Goal: Connect with others: Connect with others

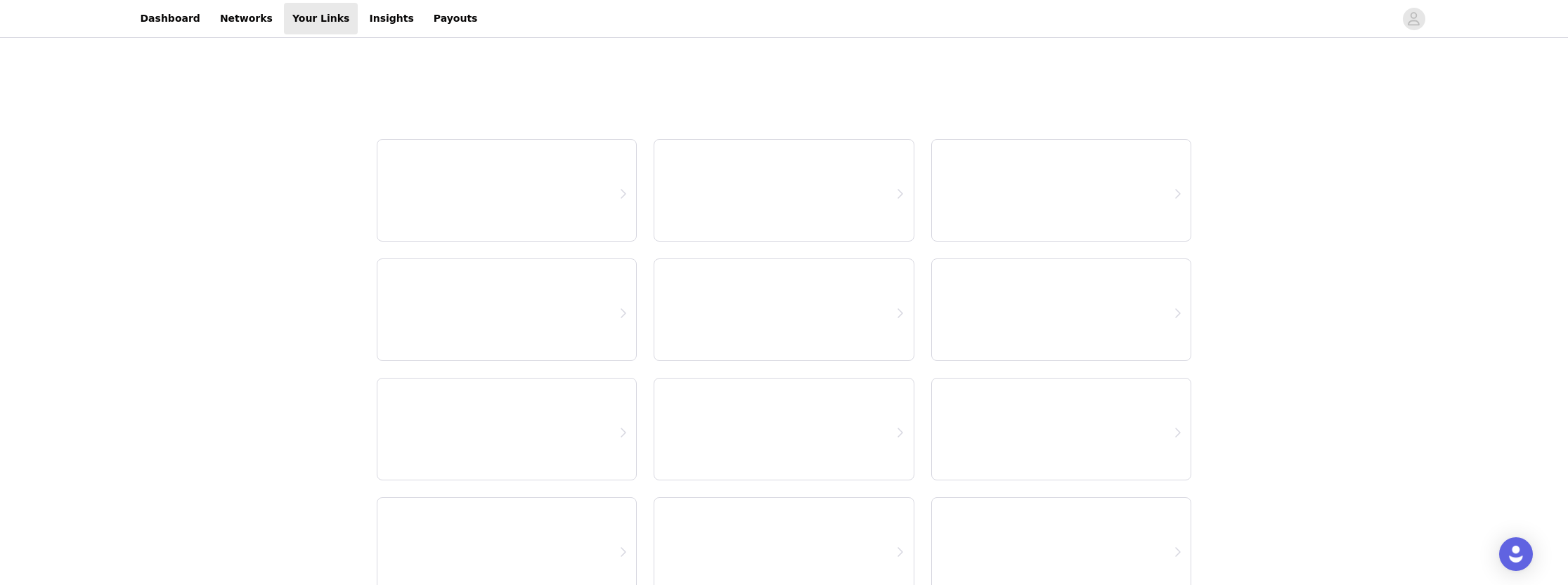
select select "12"
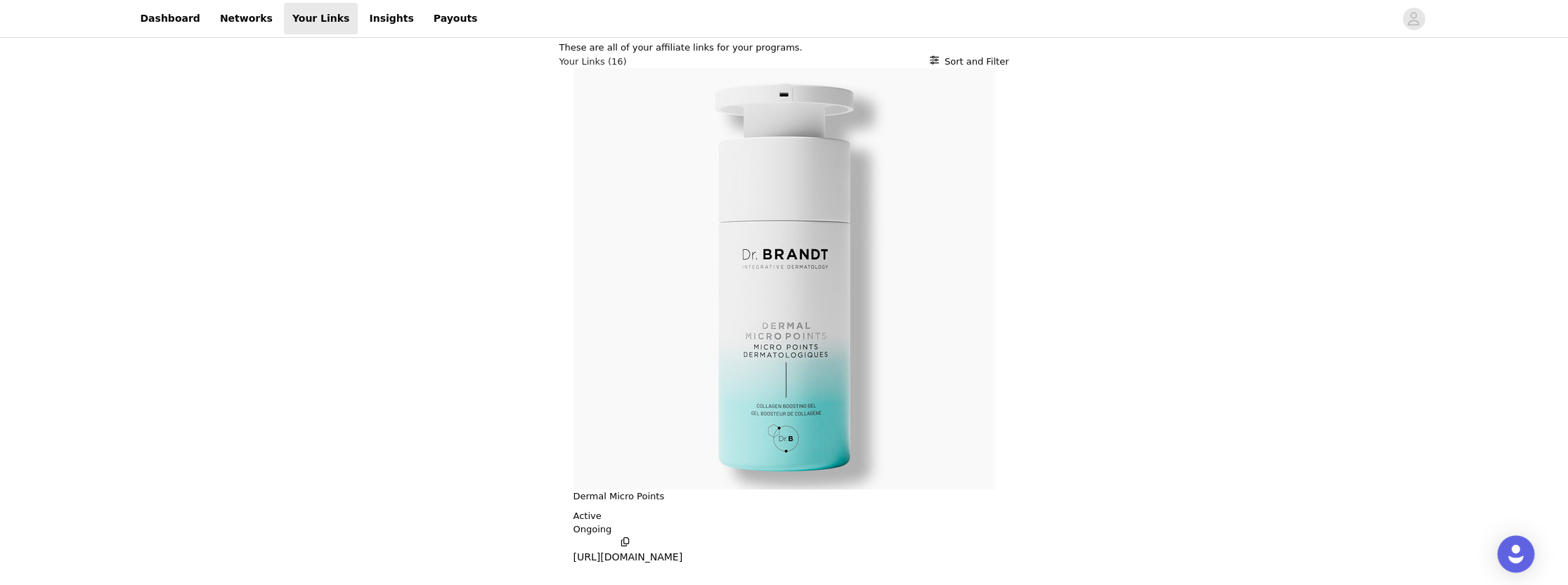
click at [1525, 555] on div "Open Intercom Messenger" at bounding box center [1517, 555] width 37 height 37
click at [371, 19] on link "Insights" at bounding box center [391, 19] width 61 height 32
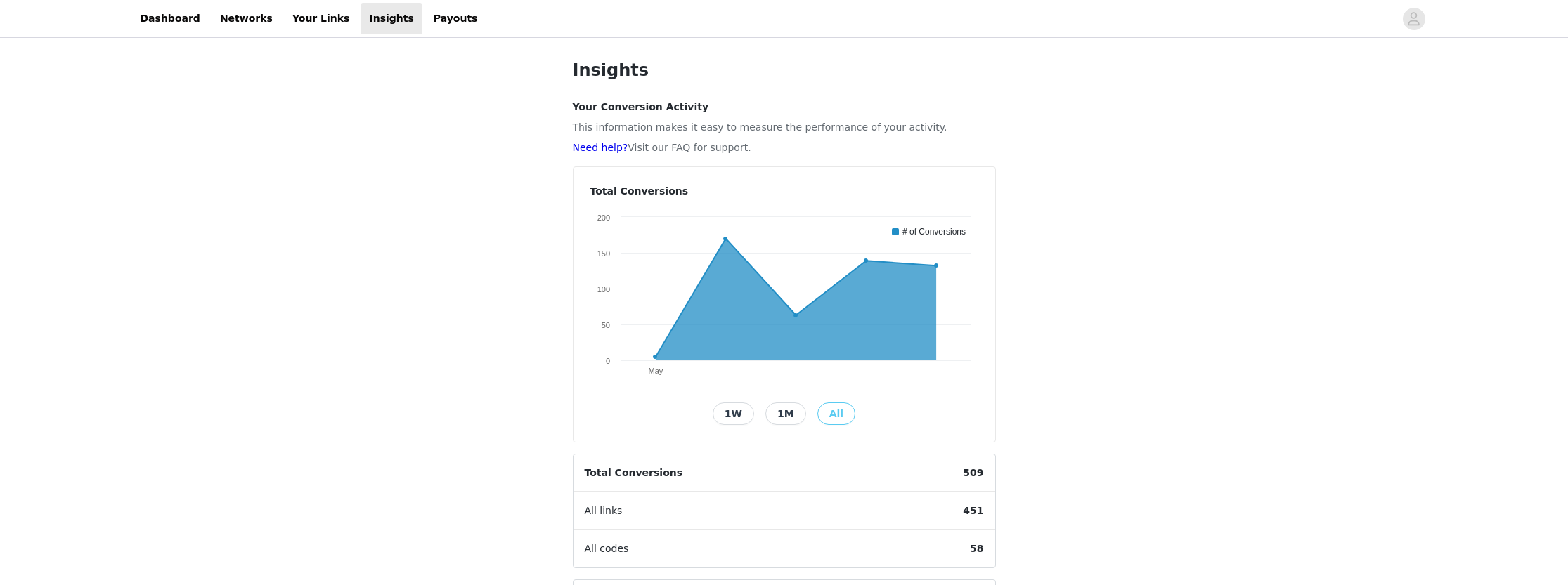
click at [616, 518] on span "All links" at bounding box center [604, 511] width 60 height 37
click at [735, 410] on button "1W" at bounding box center [733, 413] width 42 height 22
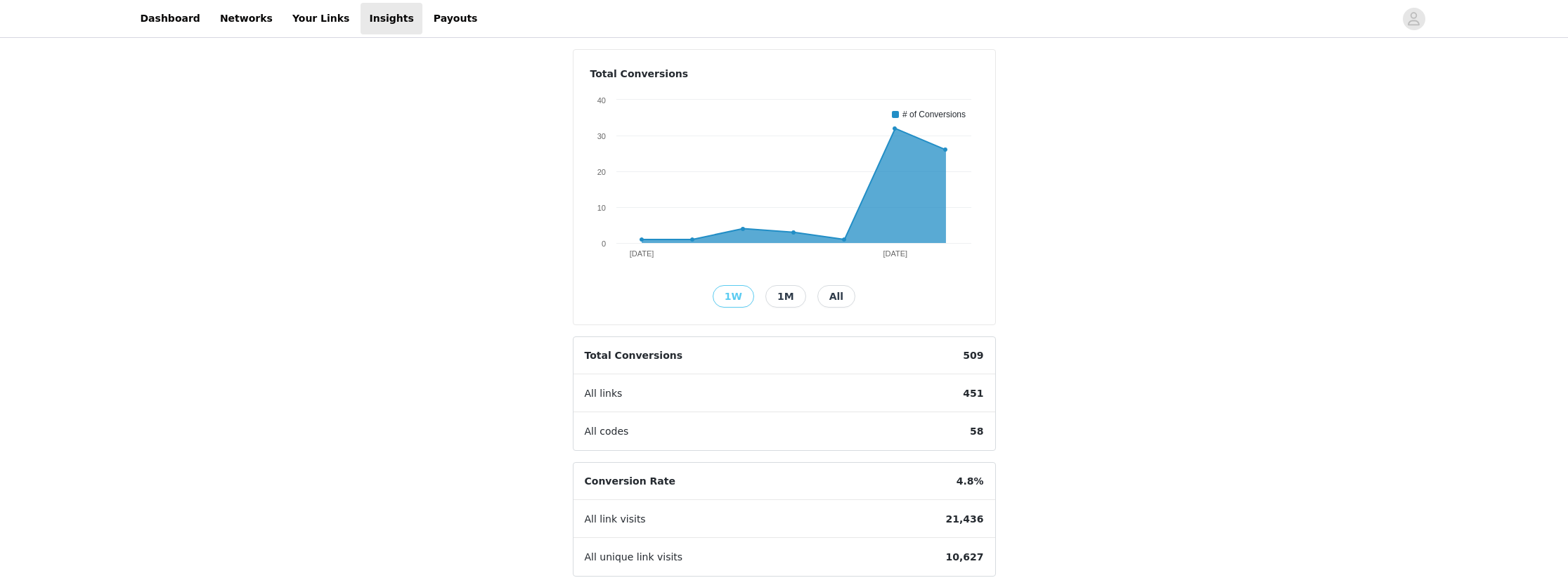
scroll to position [17, 0]
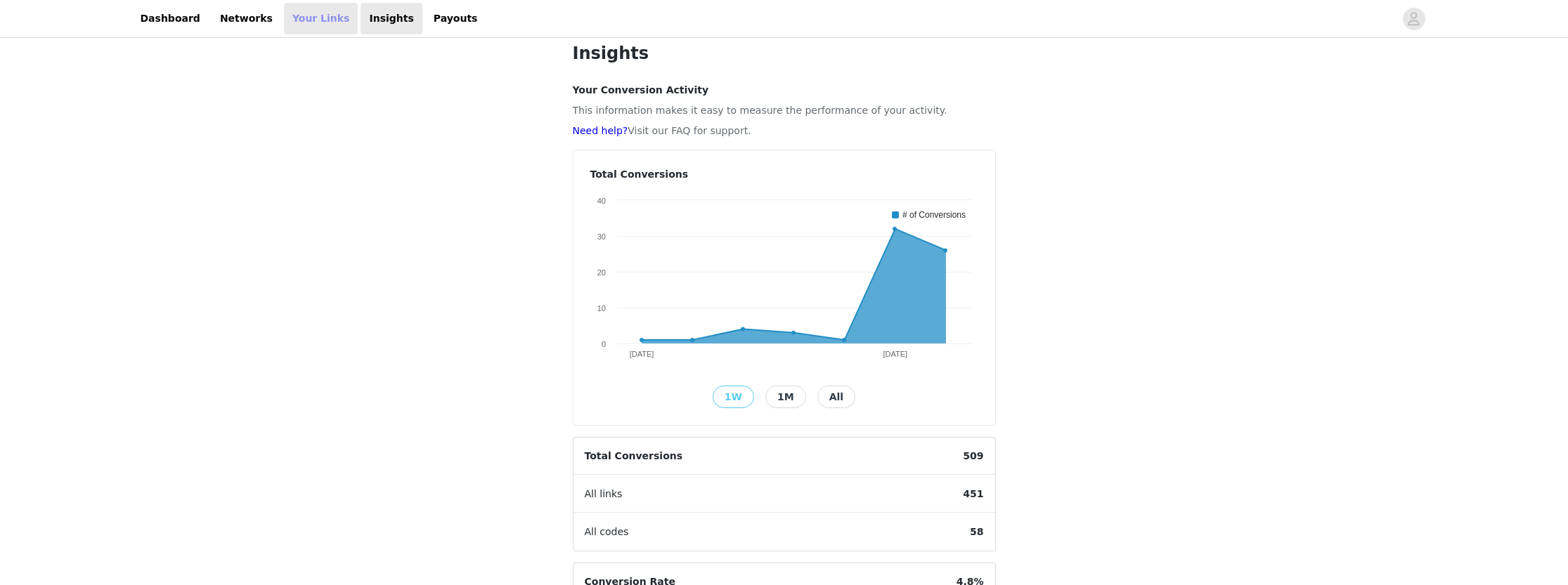
click at [295, 16] on link "Your Links" at bounding box center [321, 19] width 74 height 32
select select "12"
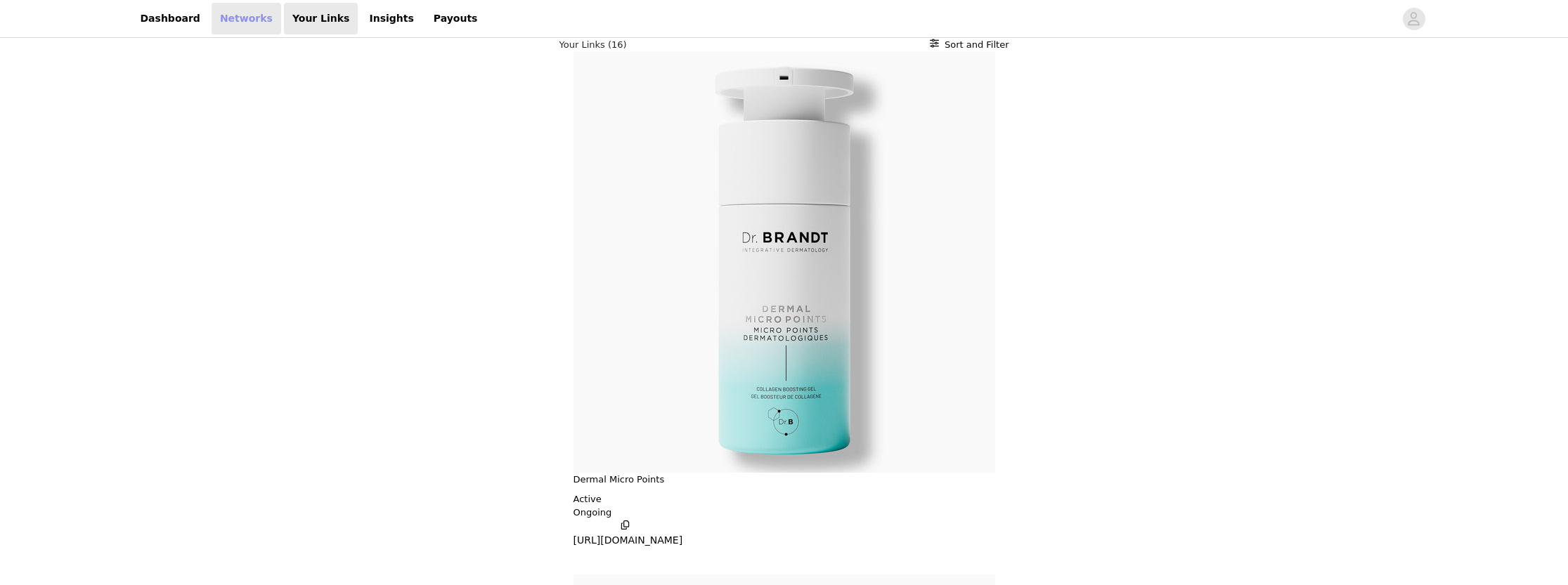
click at [229, 18] on link "Networks" at bounding box center [246, 19] width 69 height 32
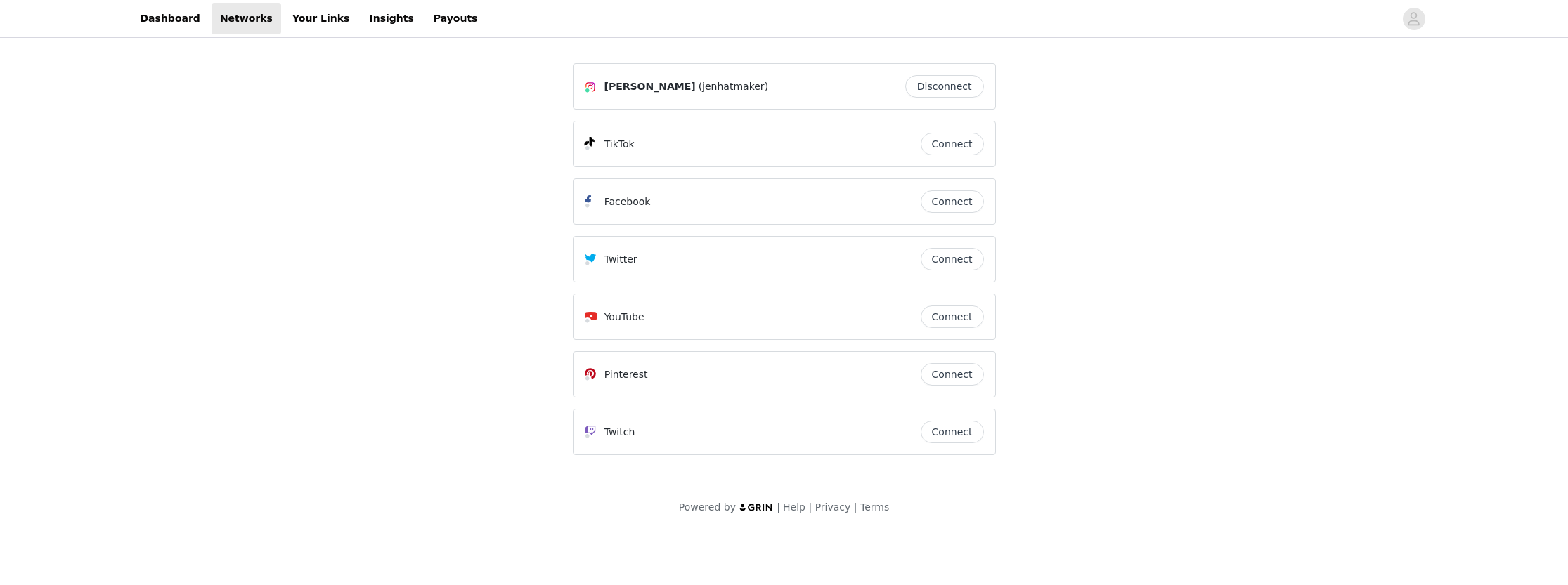
click at [938, 144] on button "Connect" at bounding box center [952, 144] width 63 height 22
click at [948, 201] on button "Connect" at bounding box center [952, 201] width 63 height 22
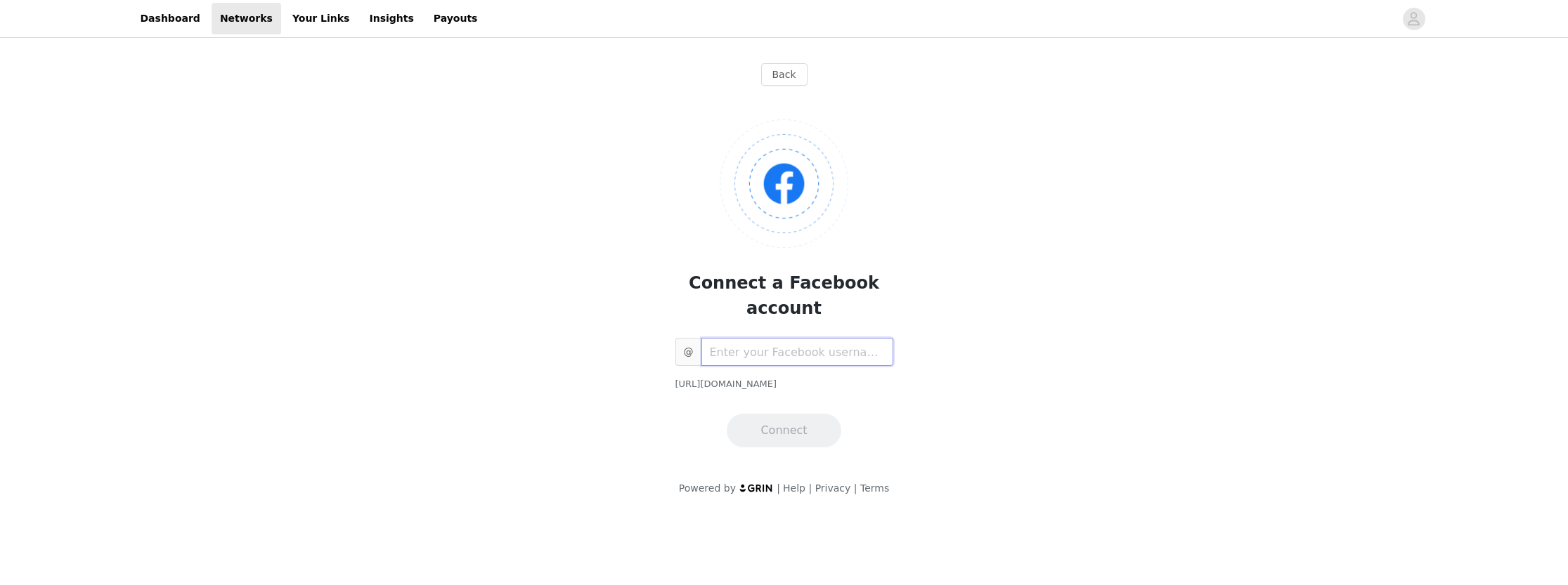
click at [732, 338] on input "text" at bounding box center [797, 352] width 191 height 28
paste input "jenhatmaker"
type input "jenhatmaker"
click at [1019, 343] on div "Back Connect a Facebook account @ jenhatmaker [URL][DOMAIN_NAME] Connect Powere…" at bounding box center [784, 277] width 1568 height 472
click at [801, 414] on button "Connect" at bounding box center [784, 431] width 113 height 34
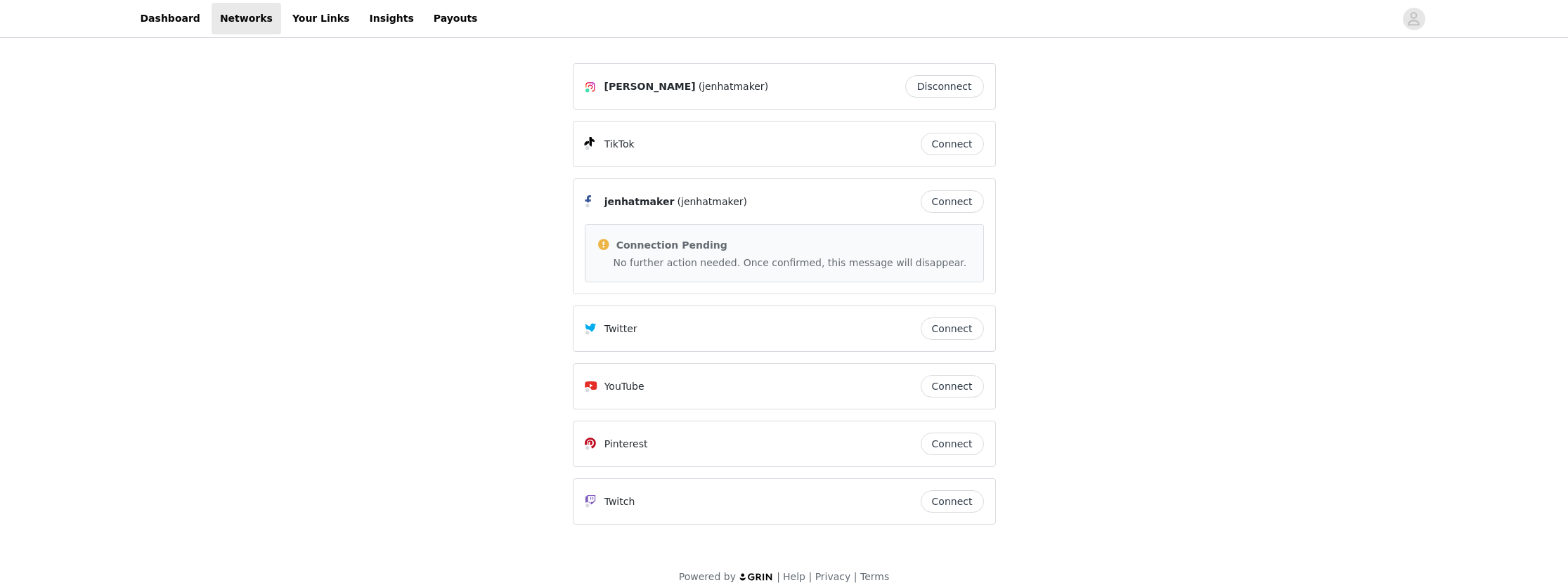
scroll to position [17, 0]
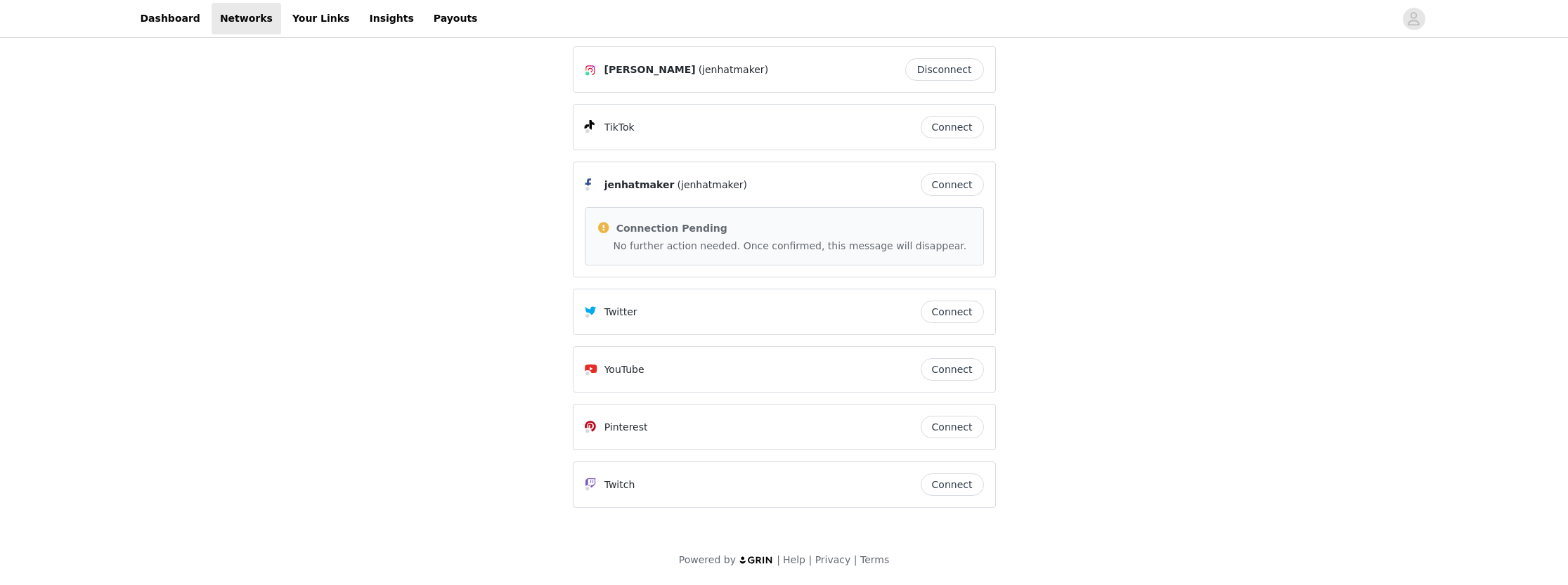
click at [942, 368] on button "Connect" at bounding box center [952, 369] width 63 height 22
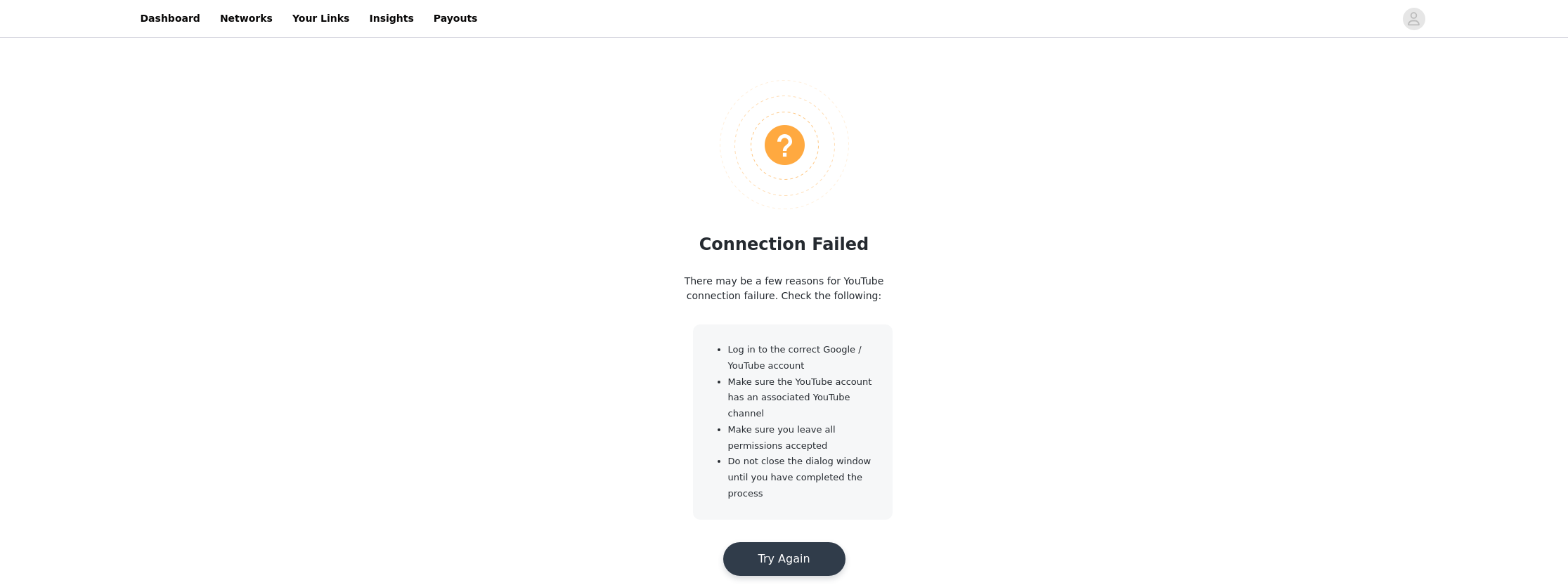
click at [799, 552] on button "Try Again" at bounding box center [784, 559] width 122 height 34
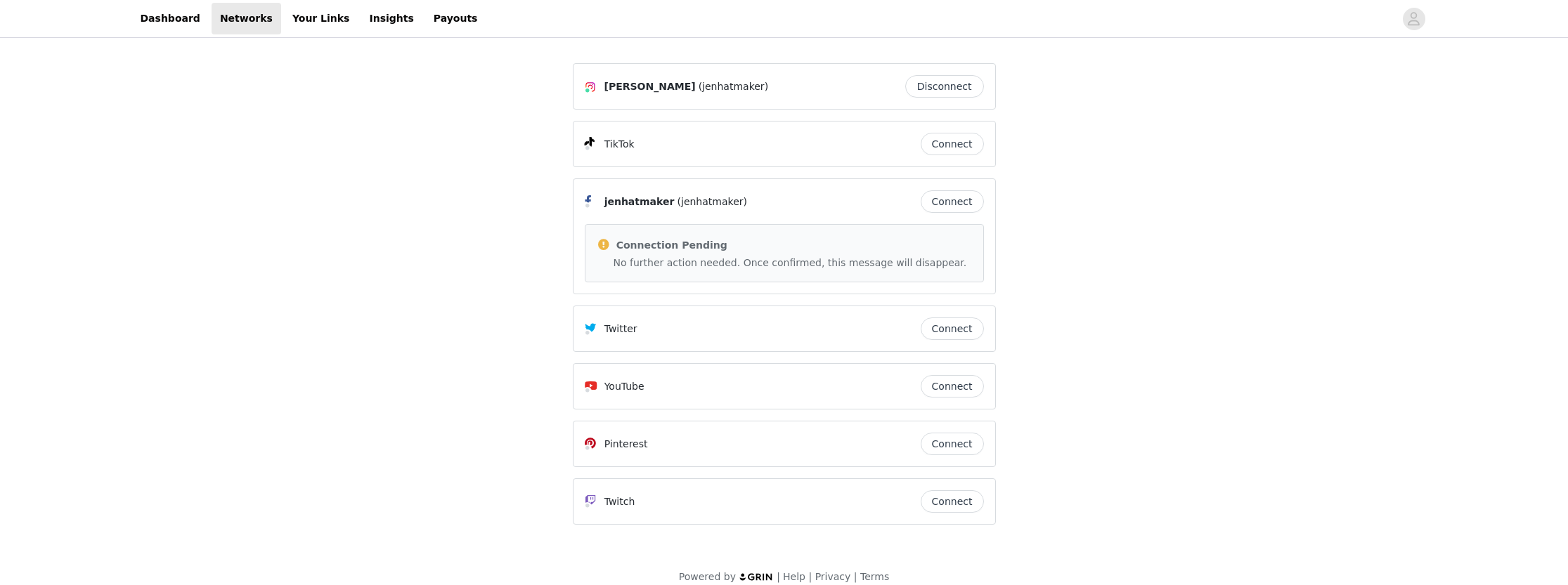
click at [954, 388] on button "Connect" at bounding box center [952, 386] width 63 height 22
click at [938, 385] on button "Disconnect" at bounding box center [944, 386] width 79 height 22
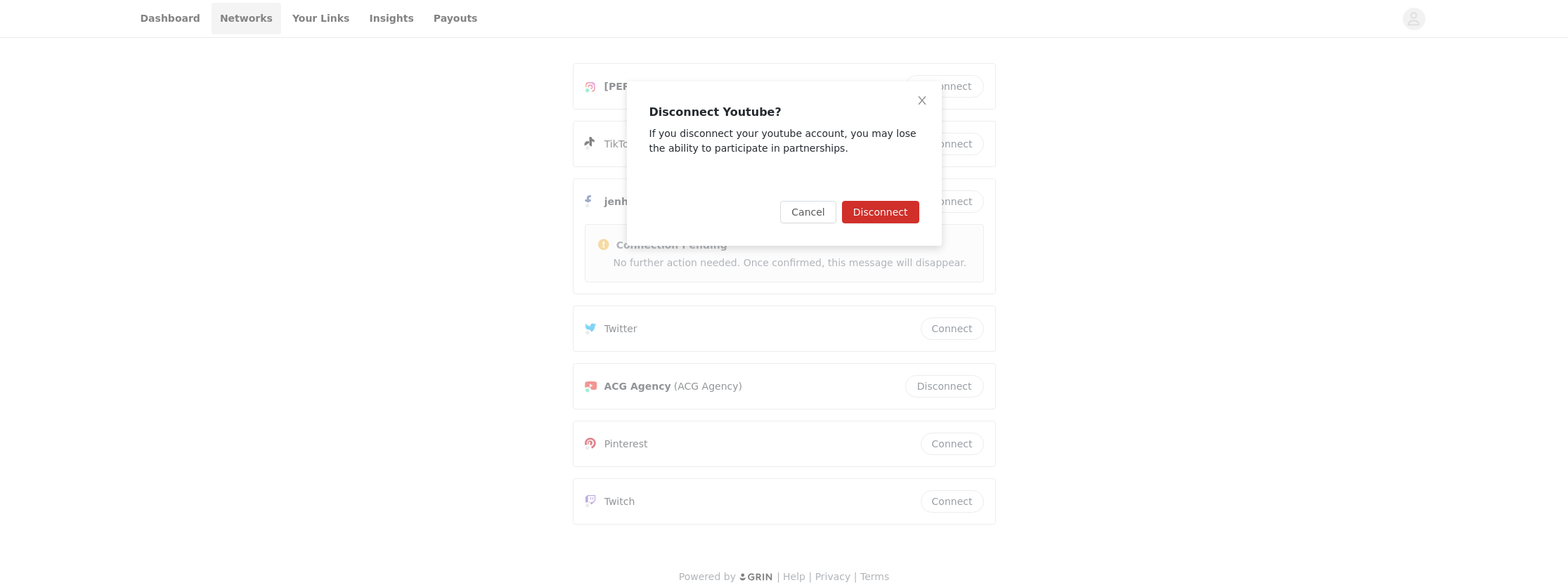
click at [873, 208] on button "Disconnect" at bounding box center [880, 212] width 77 height 22
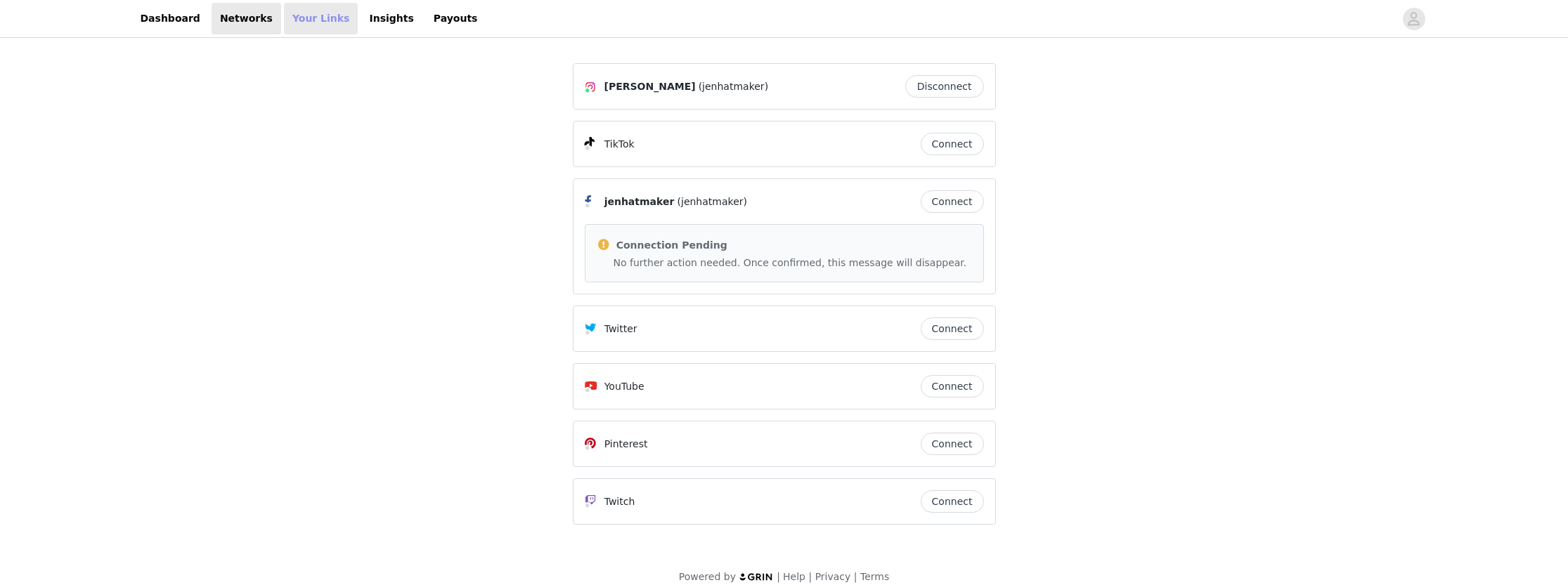
click at [293, 22] on link "Your Links" at bounding box center [321, 19] width 74 height 32
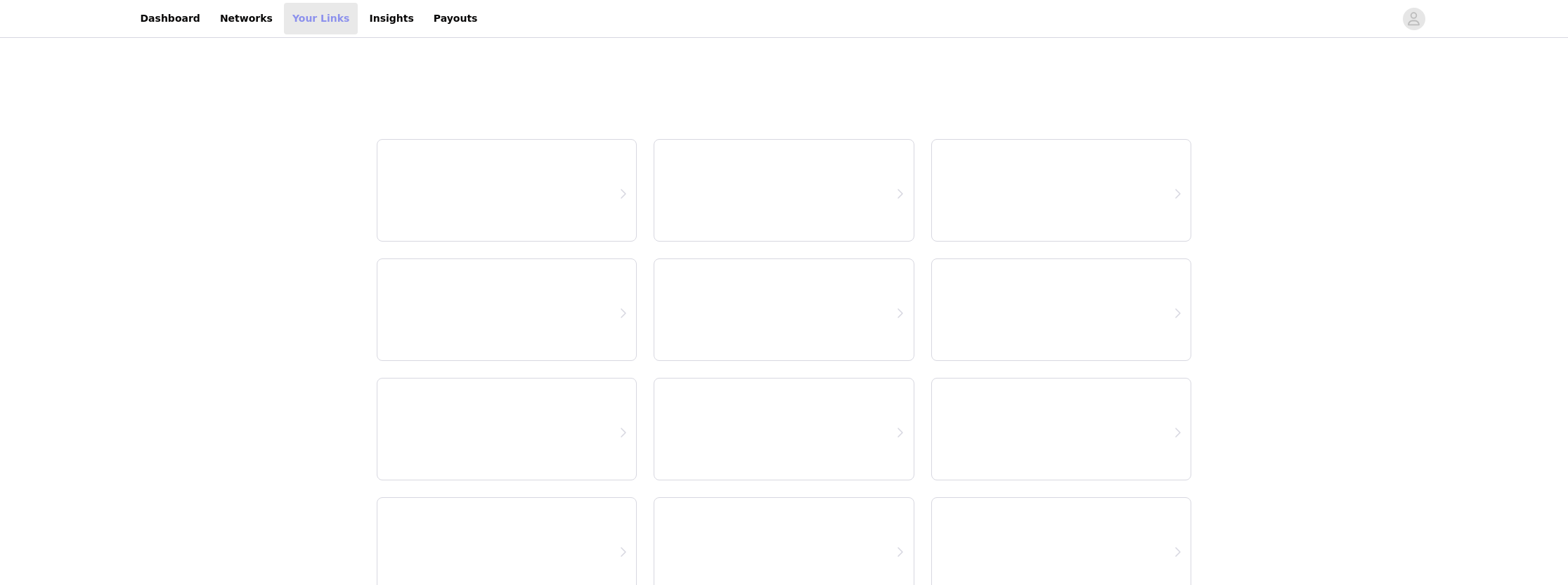
select select "12"
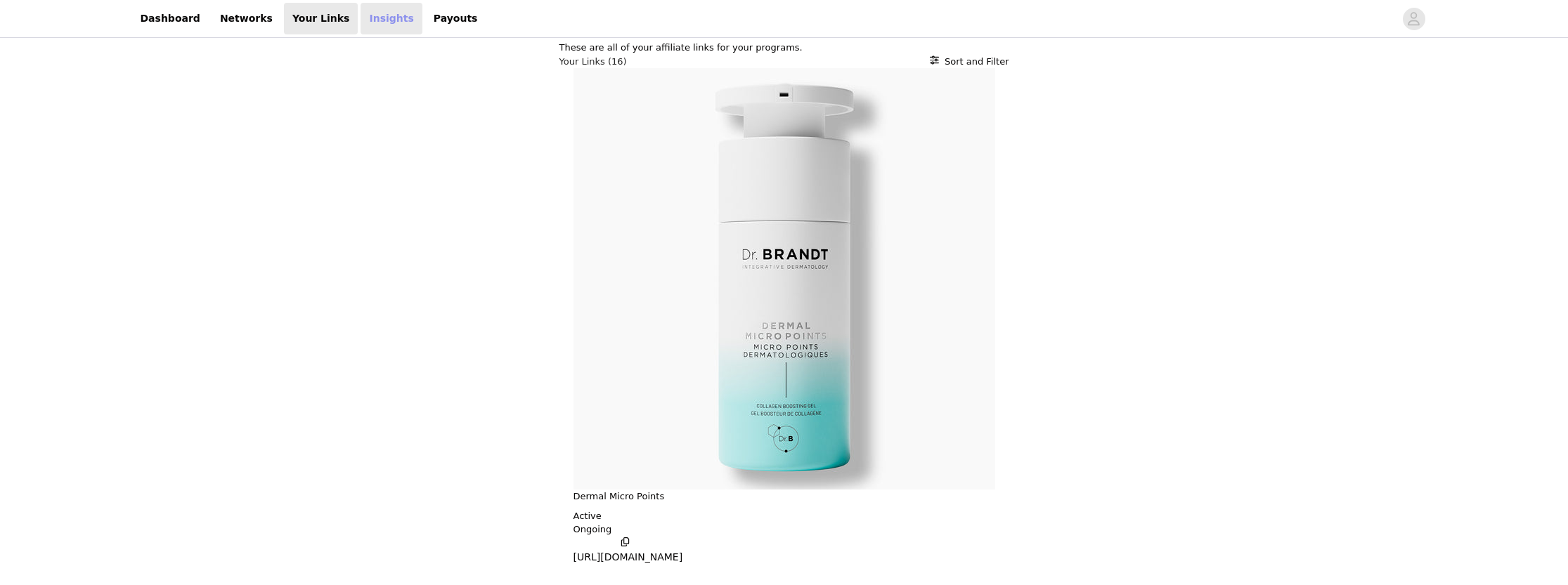
click at [361, 16] on link "Insights" at bounding box center [391, 19] width 61 height 32
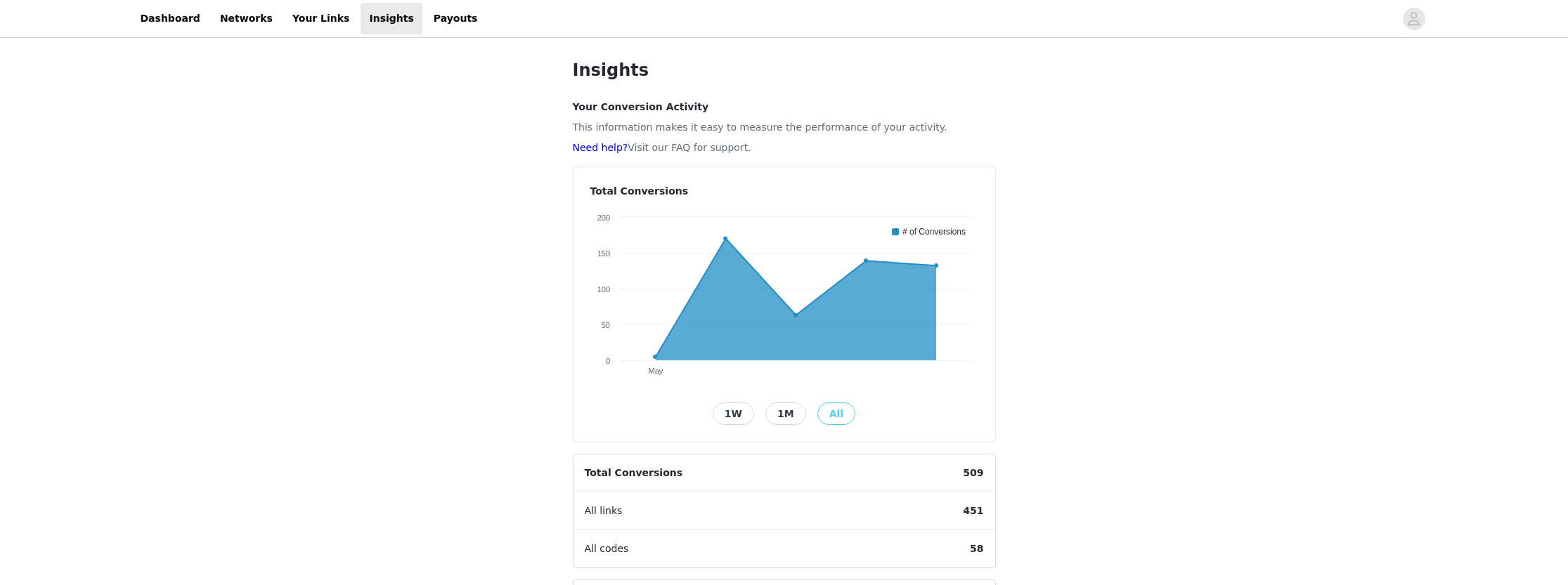
click at [743, 417] on button "1W" at bounding box center [733, 413] width 42 height 22
